Goal: Find specific page/section: Find specific page/section

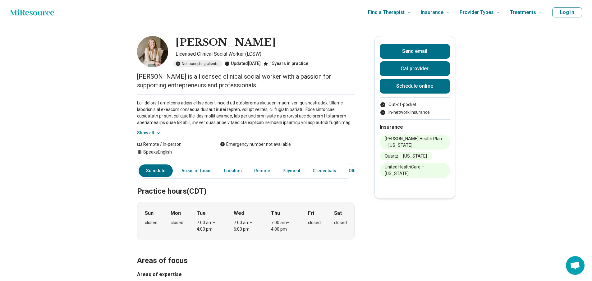
click at [30, 15] on icon "Home page" at bounding box center [32, 12] width 44 height 12
click at [46, 12] on icon "Home page" at bounding box center [32, 12] width 44 height 12
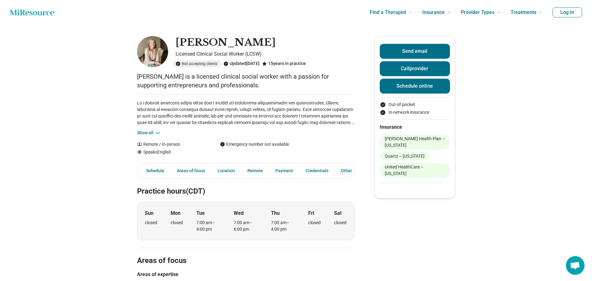
click at [149, 134] on button "Show all" at bounding box center [149, 133] width 24 height 7
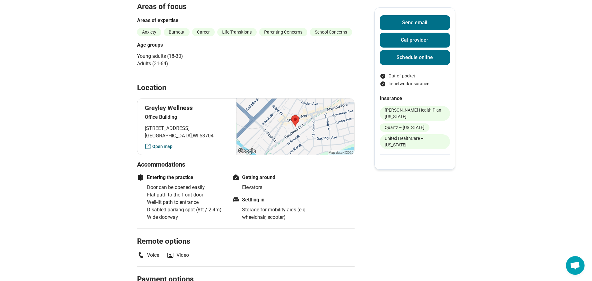
scroll to position [311, 0]
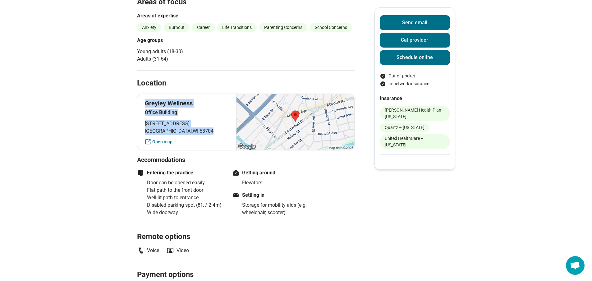
drag, startPoint x: 194, startPoint y: 130, endPoint x: 146, endPoint y: 105, distance: 53.8
click at [146, 105] on div "[GEOGRAPHIC_DATA] [STREET_ADDRESS] Open map" at bounding box center [245, 121] width 217 height 57
copy div "[GEOGRAPHIC_DATA] [STREET_ADDRESS]"
